Goal: Navigation & Orientation: Find specific page/section

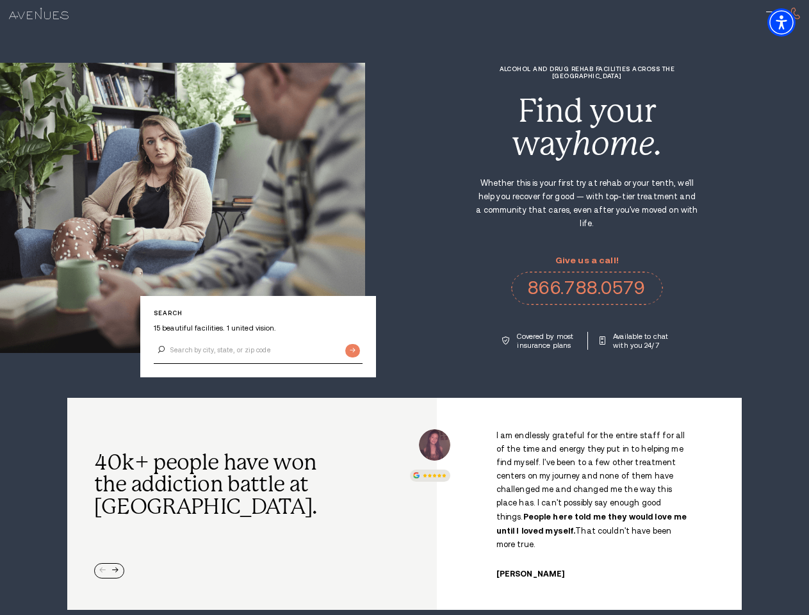
click at [404, 307] on div "Alcohol and Drug Rehab Facilities across the [GEOGRAPHIC_DATA] Find your way ho…" at bounding box center [587, 207] width 444 height 284
click at [792, 22] on img "Accessibility Menu" at bounding box center [781, 22] width 28 height 28
